Goal: Check status: Check status

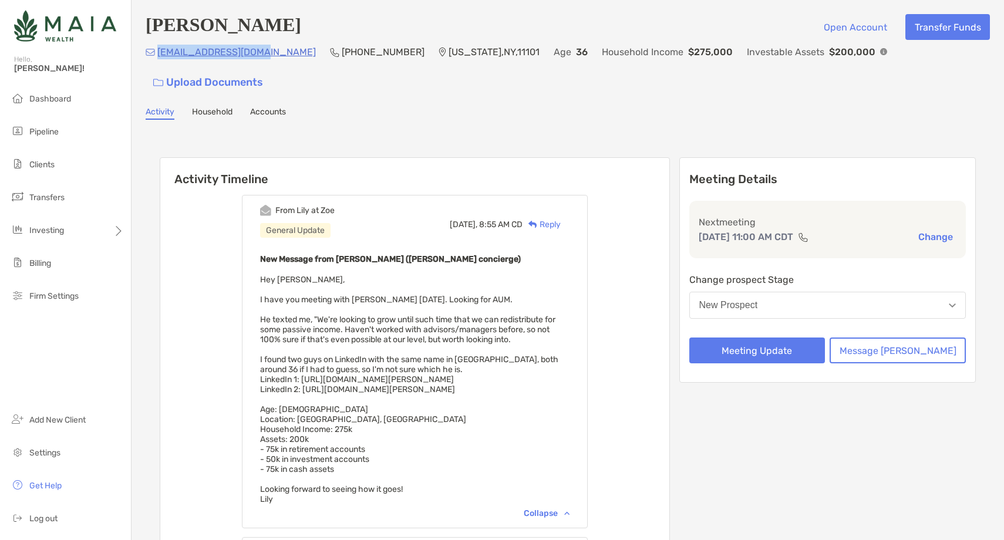
drag, startPoint x: 264, startPoint y: 60, endPoint x: 157, endPoint y: 61, distance: 107.4
click at [157, 61] on div "aroy160989@gmail.com (347) 259-6771 New York , NY , 11101 Age 36 Household Inco…" at bounding box center [568, 70] width 844 height 50
copy p "aroy160989@gmail.com"
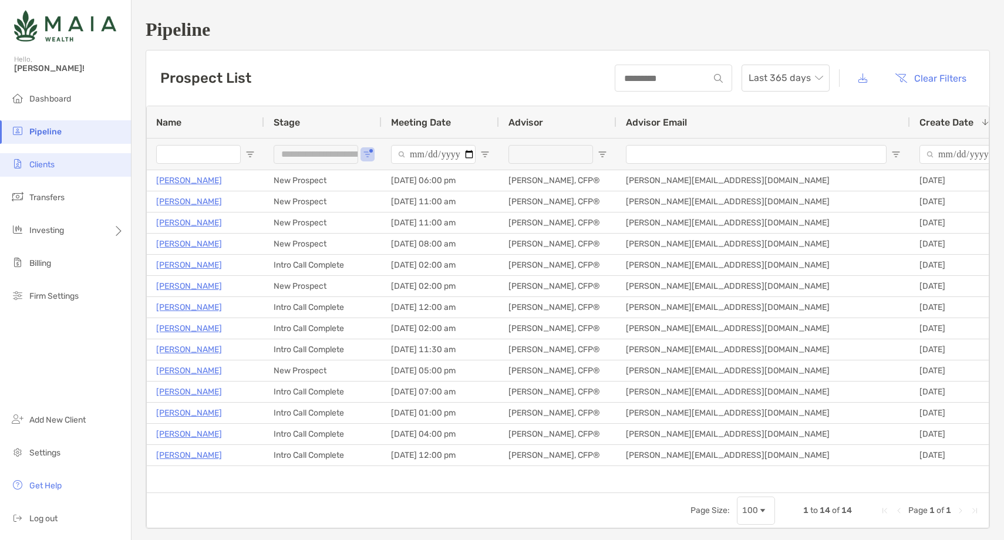
click at [59, 165] on li "Clients" at bounding box center [65, 164] width 131 height 23
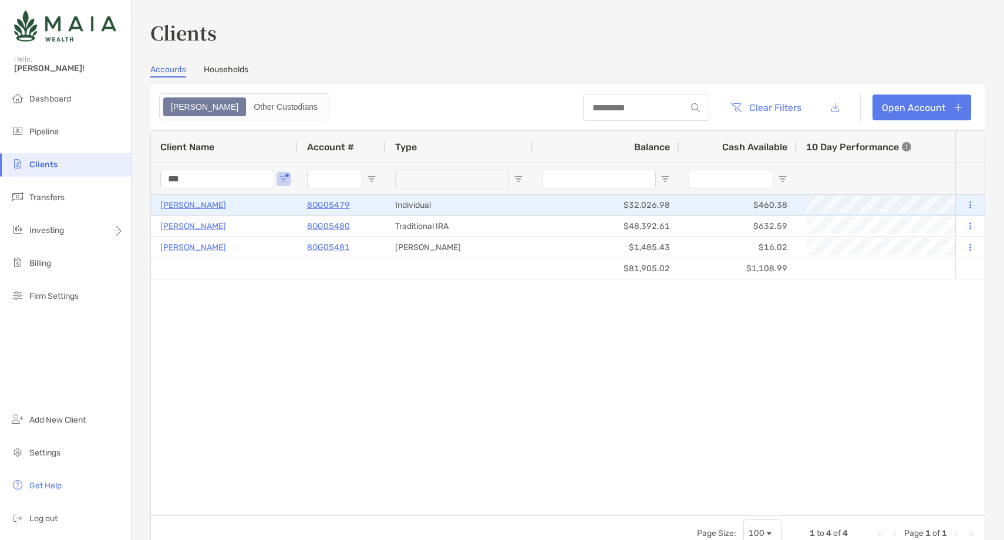
click at [324, 203] on p "8OG05479" at bounding box center [328, 205] width 43 height 15
